Goal: Information Seeking & Learning: Find specific page/section

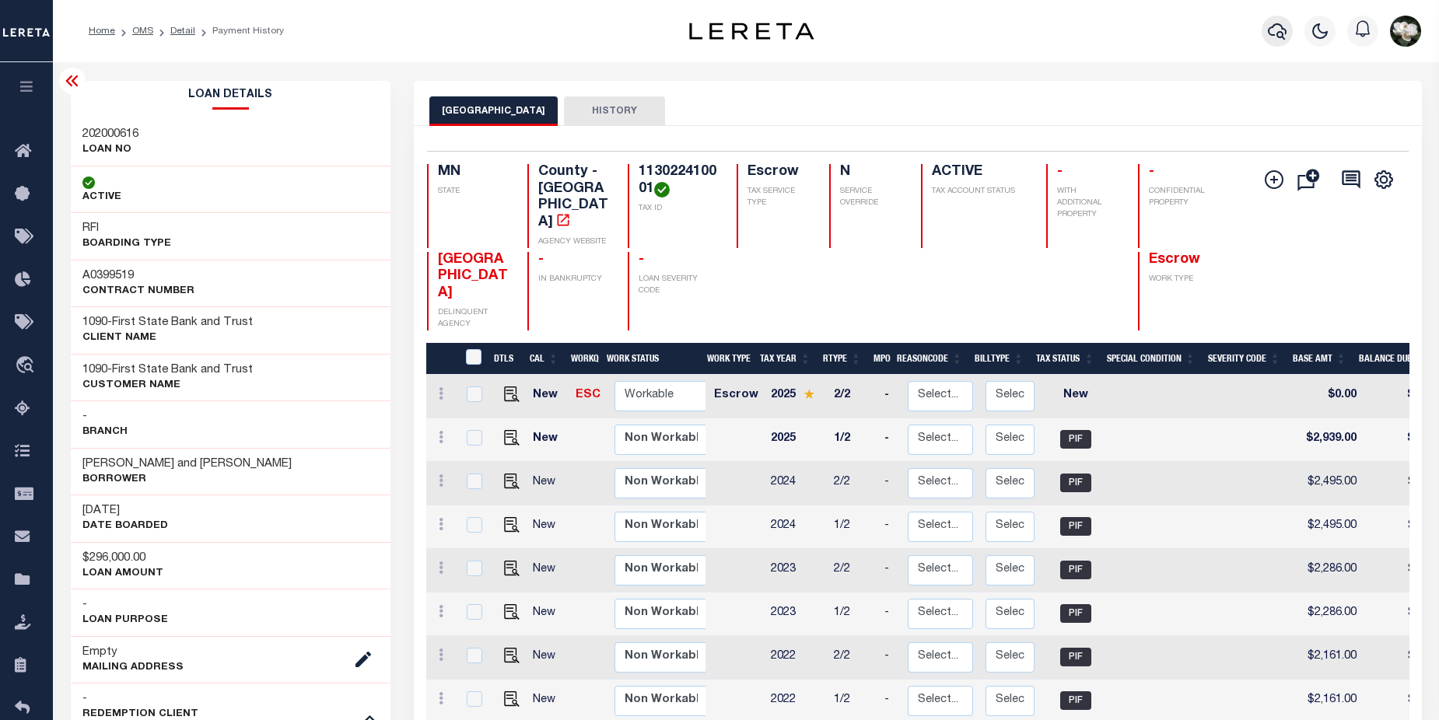
click at [1283, 39] on icon "button" at bounding box center [1277, 31] width 19 height 16
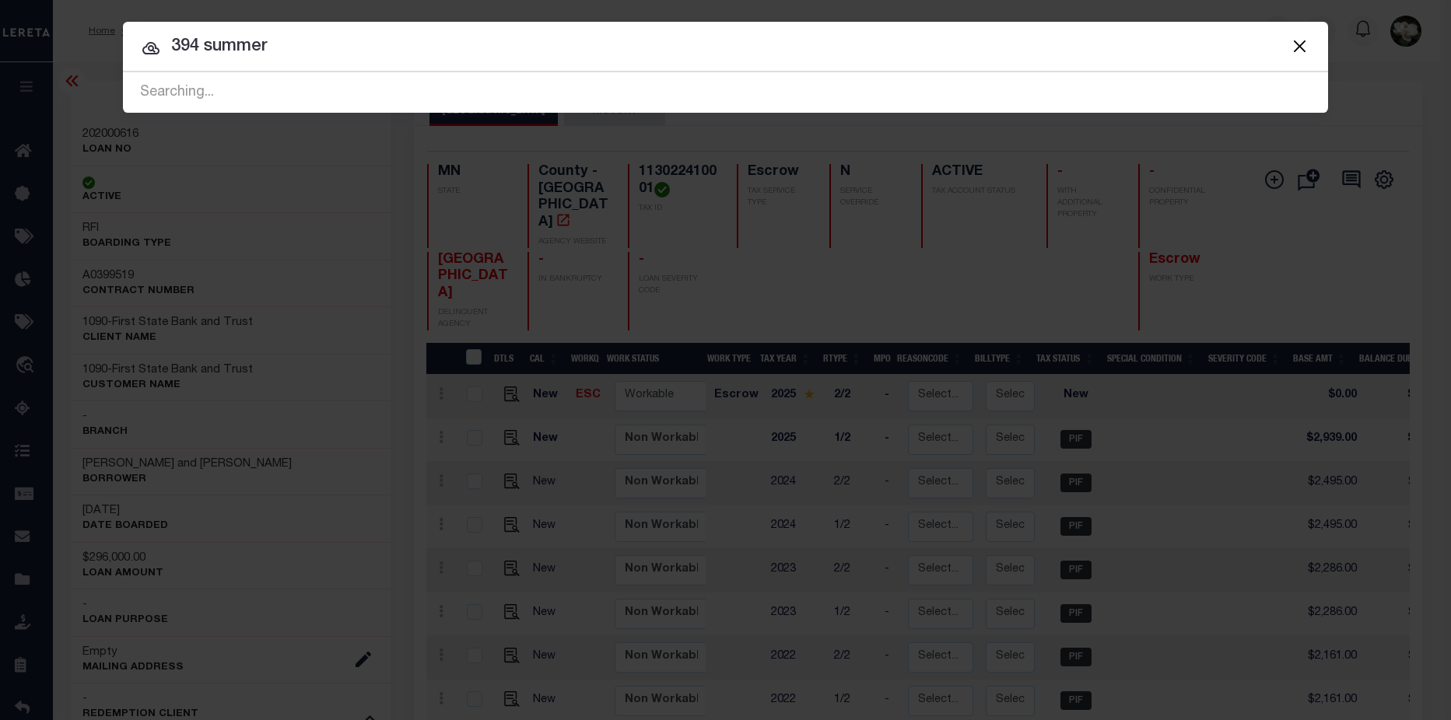
type input "394 summer"
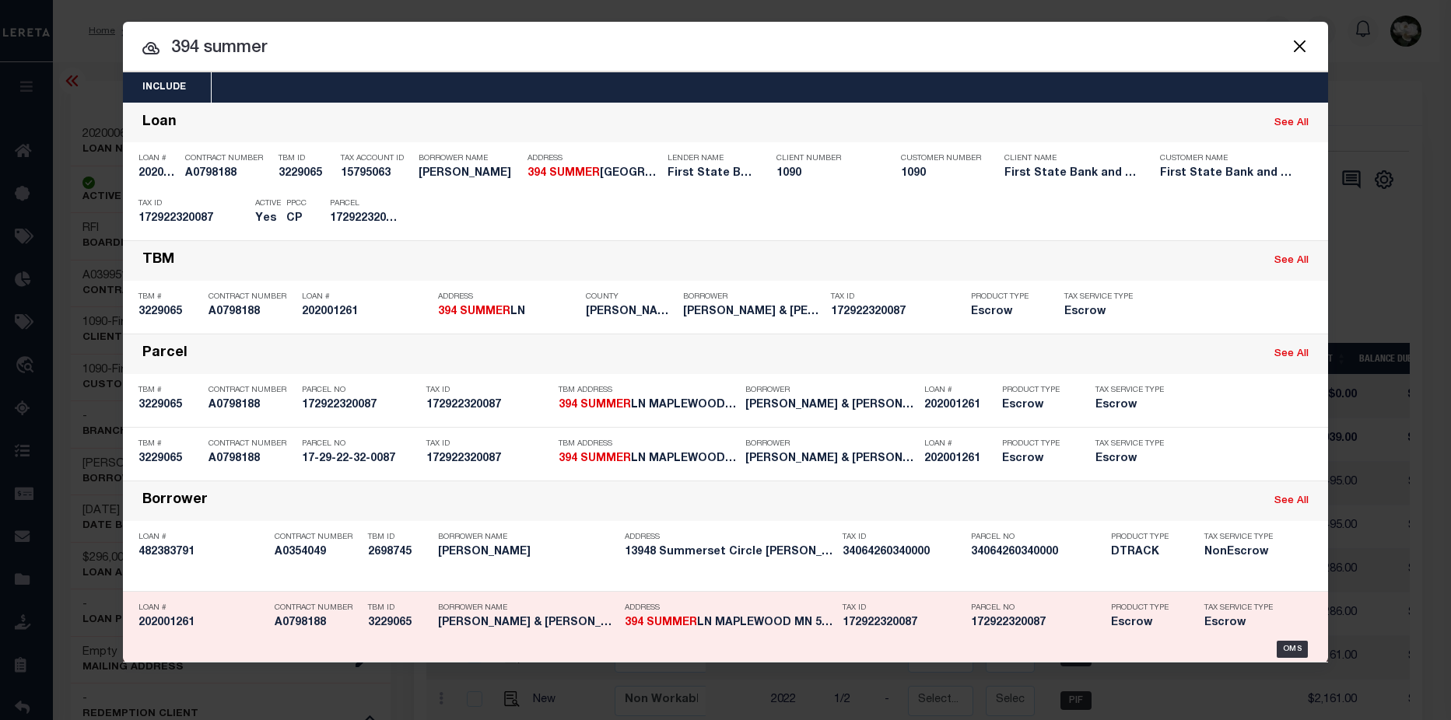
click at [731, 624] on h5 "394 SUMMER LN MAPLEWOOD MN 5511..." at bounding box center [730, 623] width 210 height 13
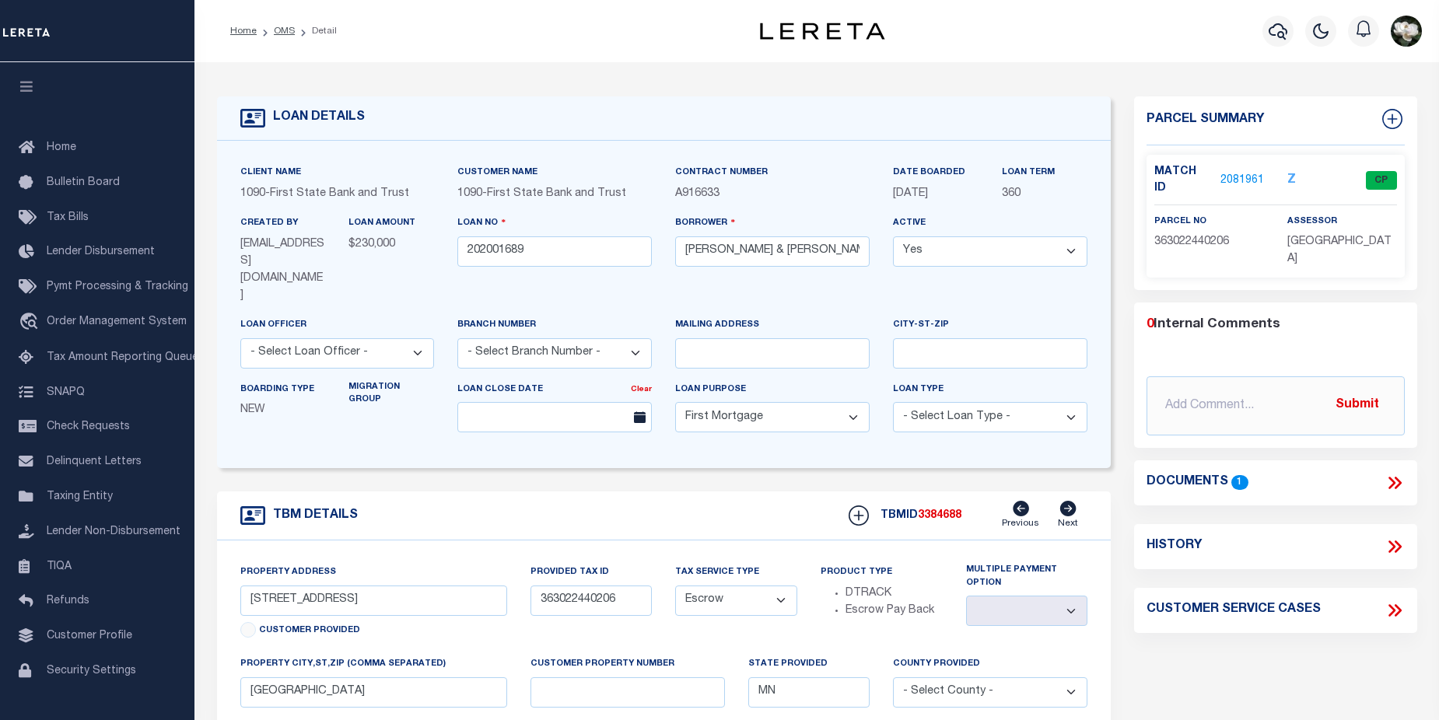
click at [1238, 173] on link "2081961" at bounding box center [1243, 181] width 44 height 16
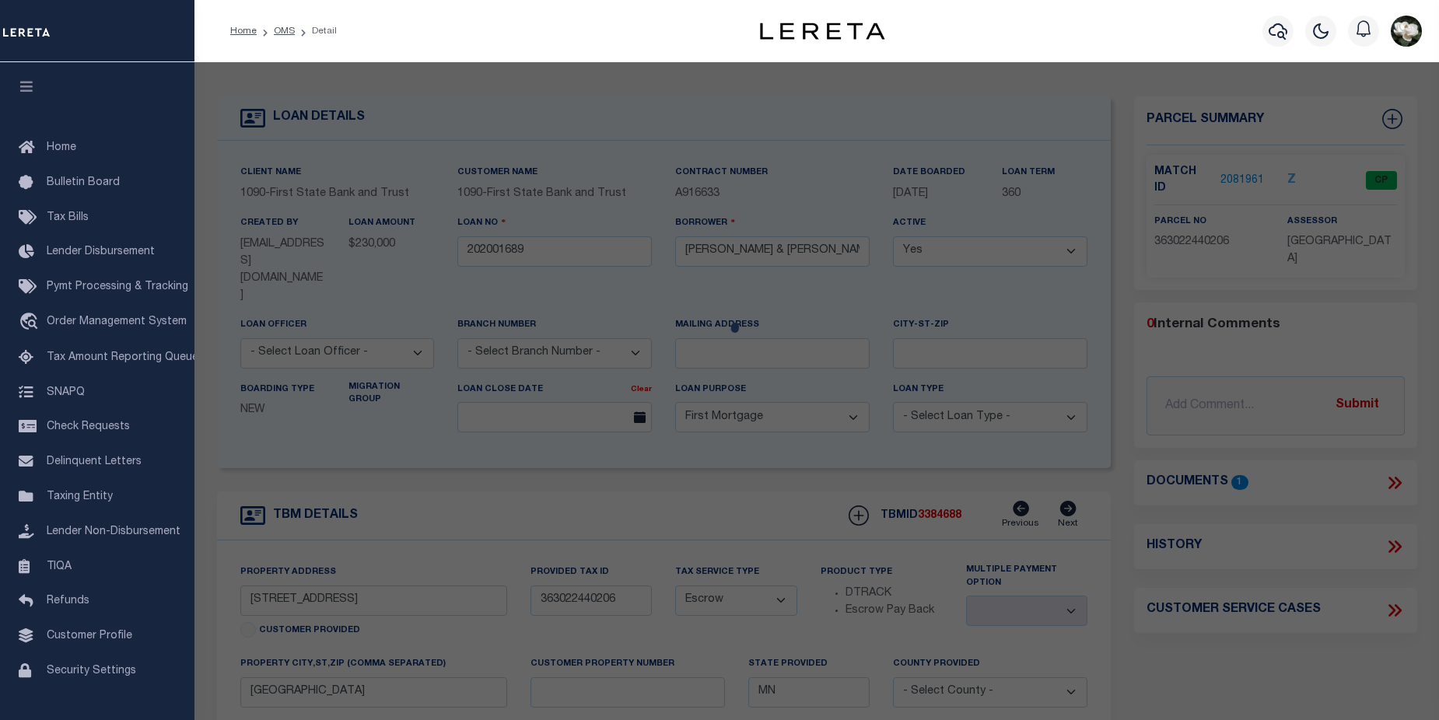
checkbox input "false"
select select "CP"
type input "Nathan A Petersen"
select select "AGW"
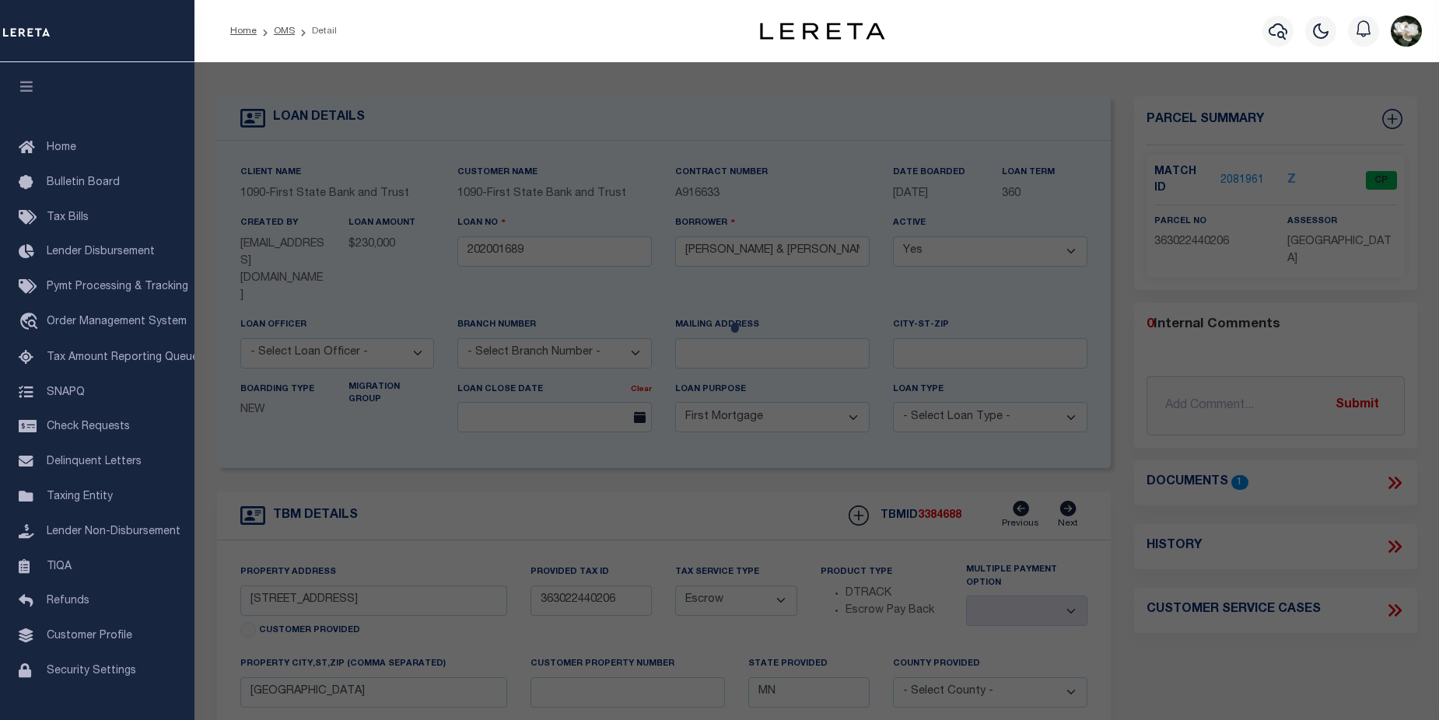
select select "ADD"
type input "2631 SUMAC CT"
type input "WHITE BEAR LAKE MN 55110"
type textarea "LAKEWOOD VILLAGE NO. 4 LOT 4 BLK 3"
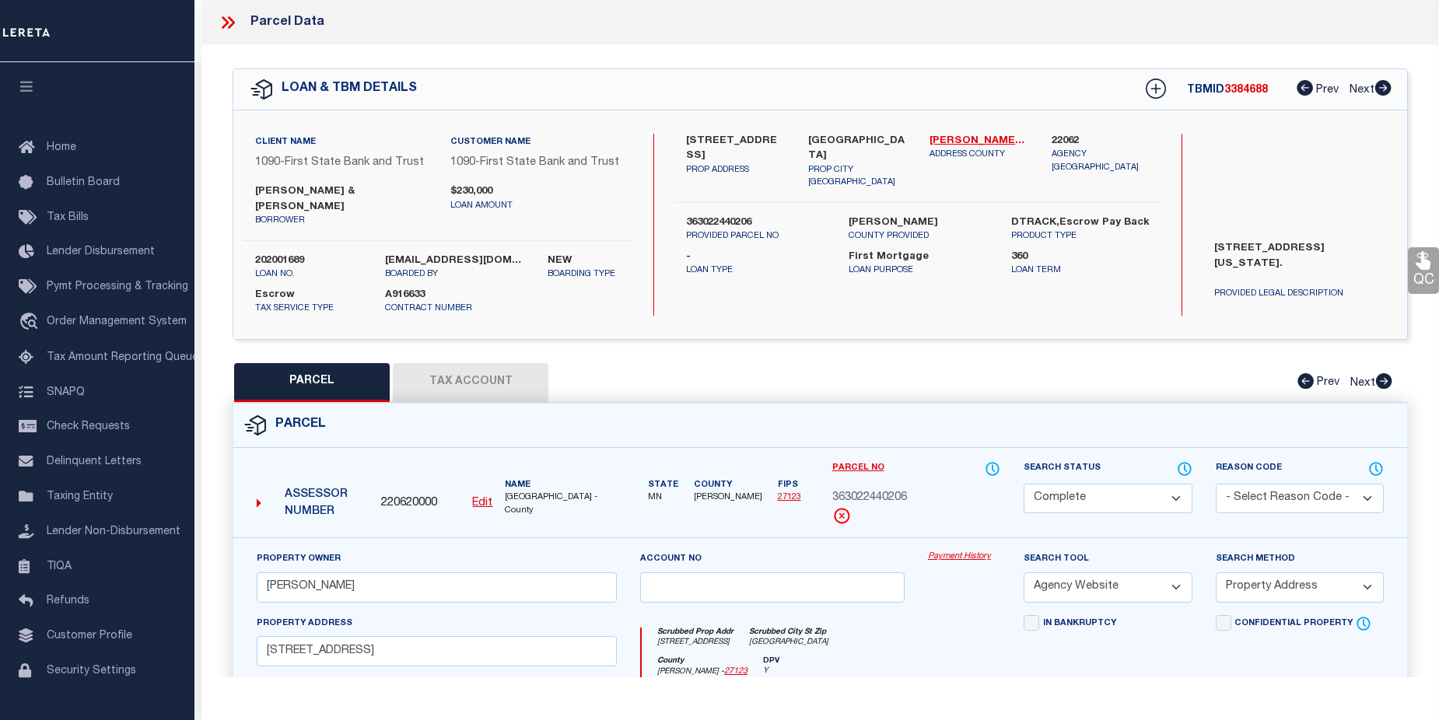
click at [962, 551] on link "Payment History" at bounding box center [964, 557] width 72 height 13
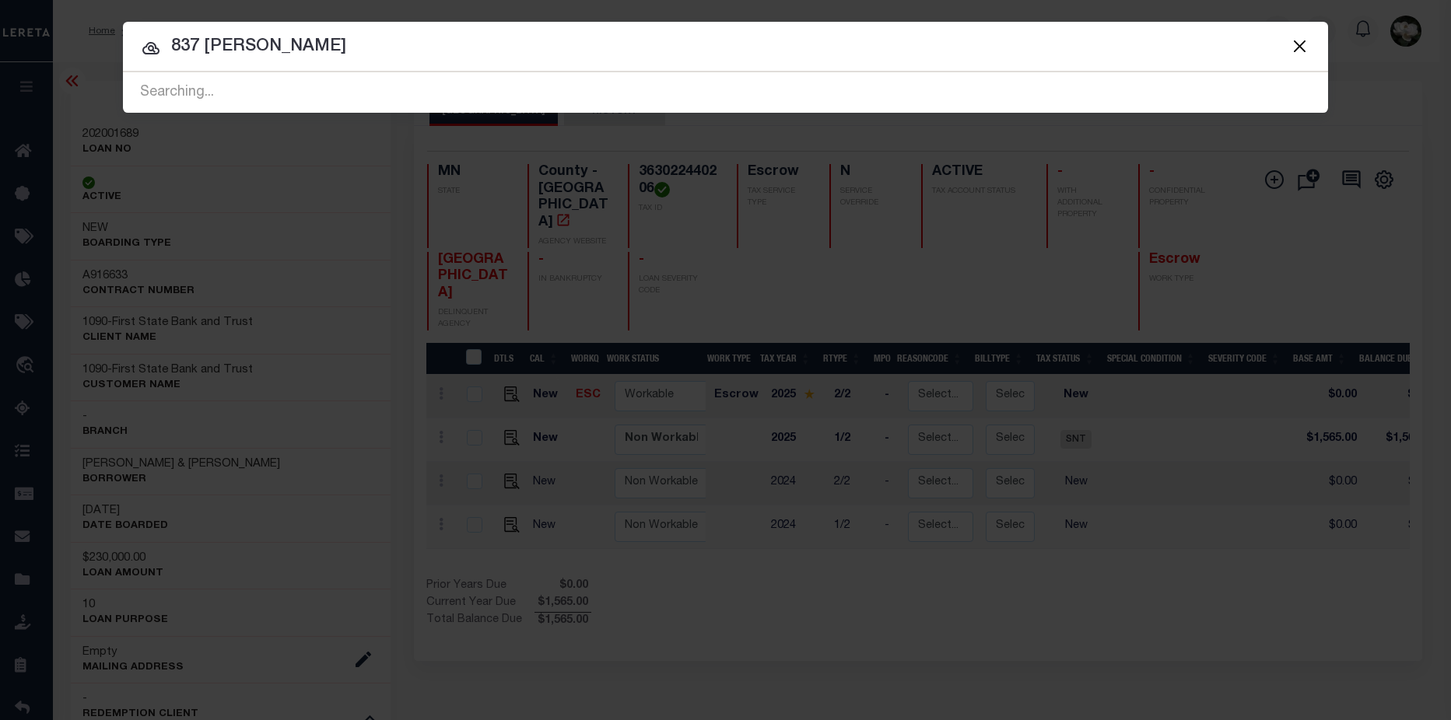
type input "837 margaret"
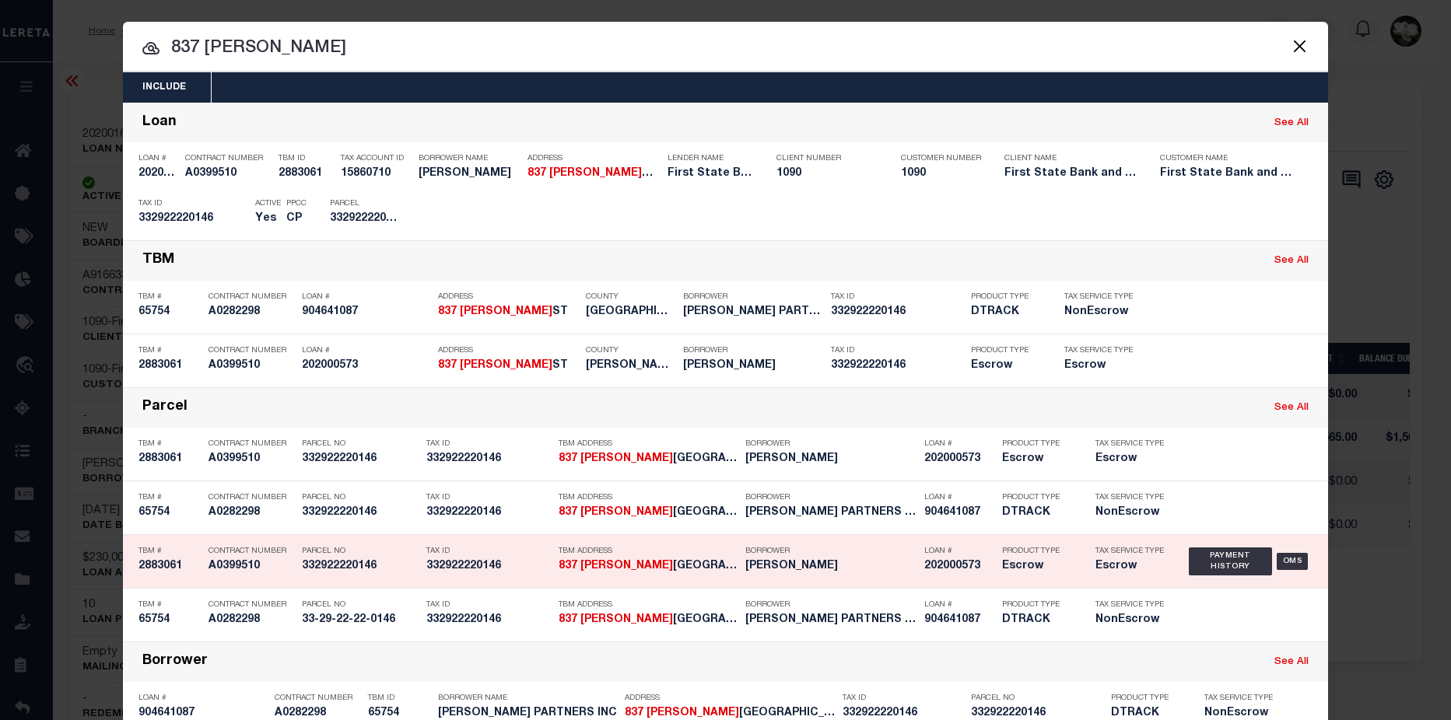
click at [935, 573] on h5 "202000573" at bounding box center [959, 566] width 70 height 13
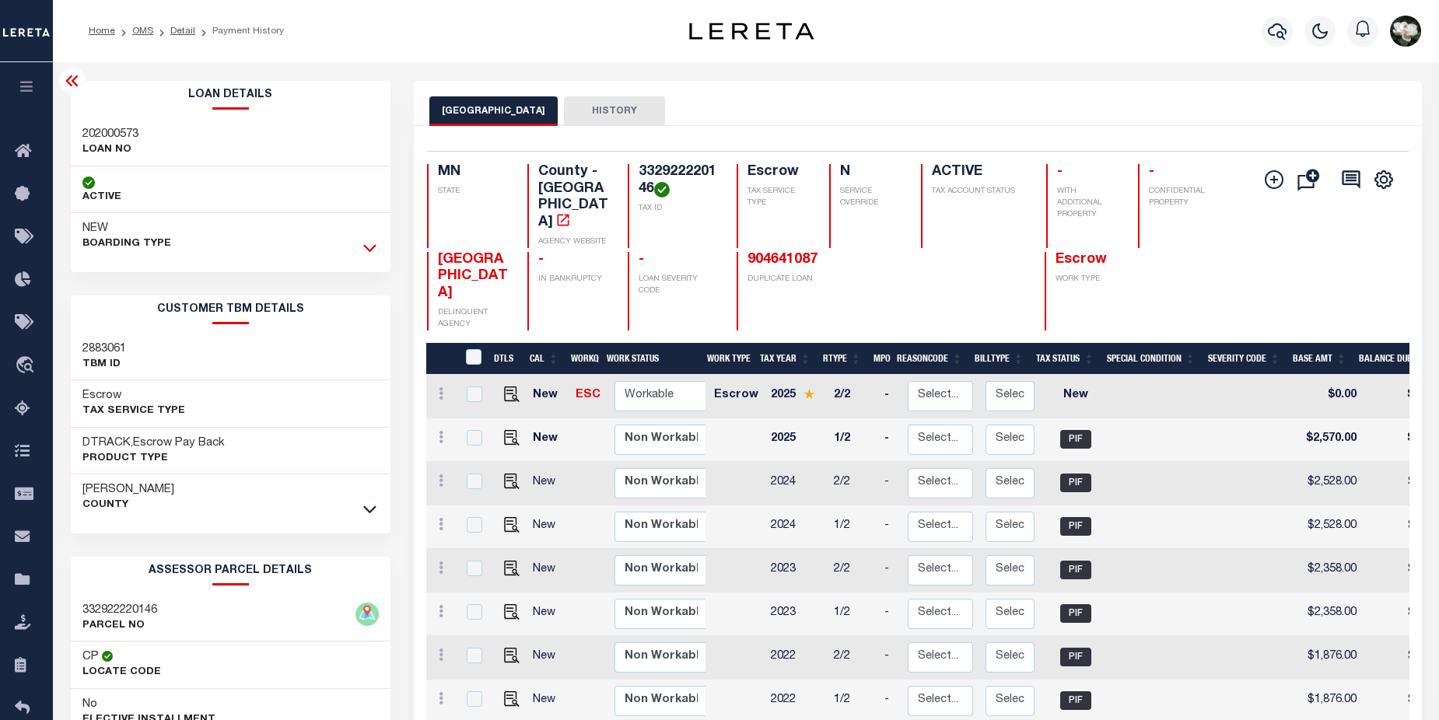
click at [367, 245] on icon at bounding box center [369, 248] width 13 height 16
